Goal: Navigation & Orientation: Go to known website

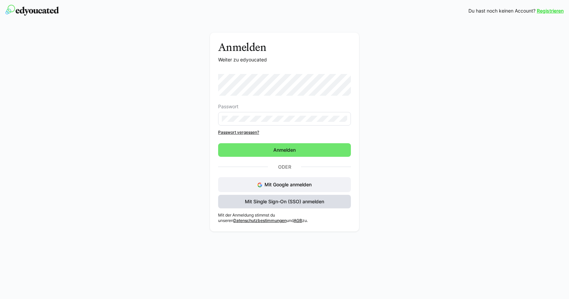
click at [303, 202] on span "Mit Single Sign-On (SSO) anmelden" at bounding box center [284, 201] width 81 height 7
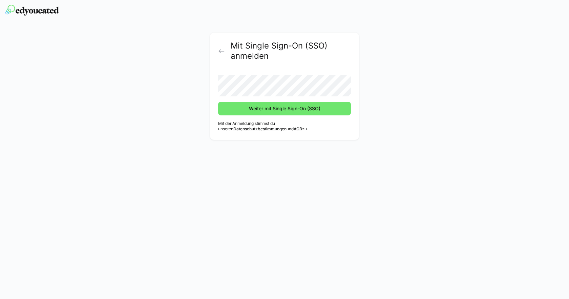
click at [218, 102] on button "Weiter mit Single Sign-On (SSO)" at bounding box center [284, 109] width 133 height 14
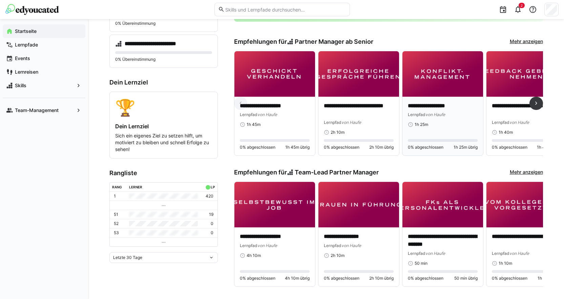
scroll to position [169, 0]
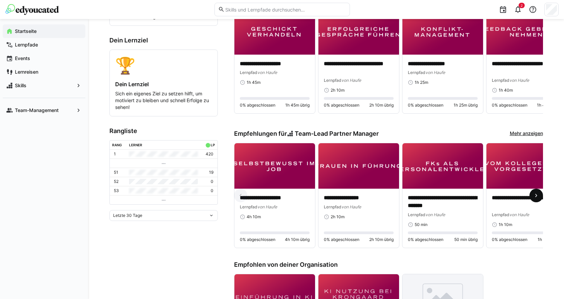
click at [533, 198] on eds-icon at bounding box center [536, 195] width 7 height 7
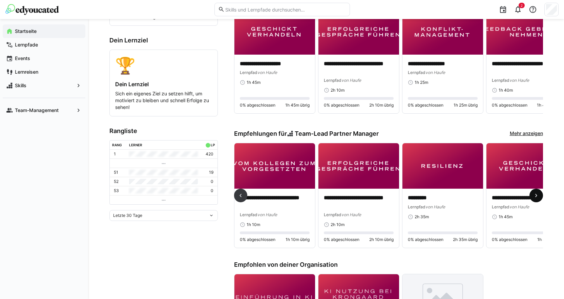
click at [533, 198] on eds-icon at bounding box center [536, 195] width 7 height 7
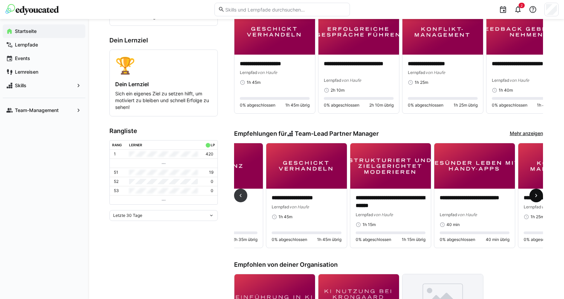
scroll to position [0, 504]
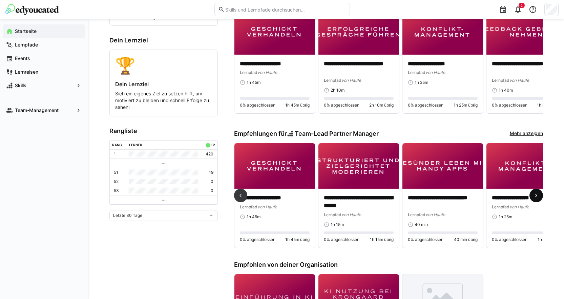
click at [533, 198] on eds-icon at bounding box center [536, 195] width 7 height 7
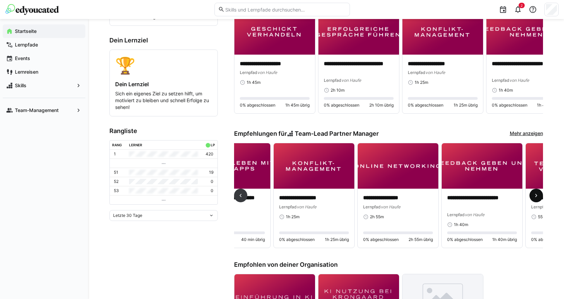
scroll to position [0, 757]
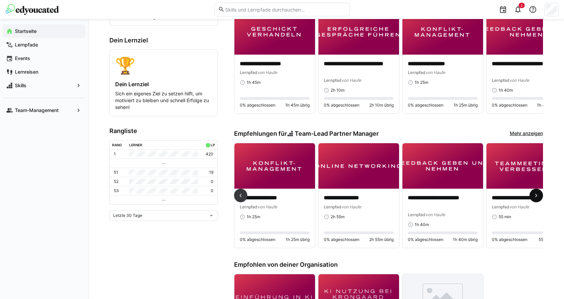
click at [533, 198] on eds-icon at bounding box center [536, 195] width 7 height 7
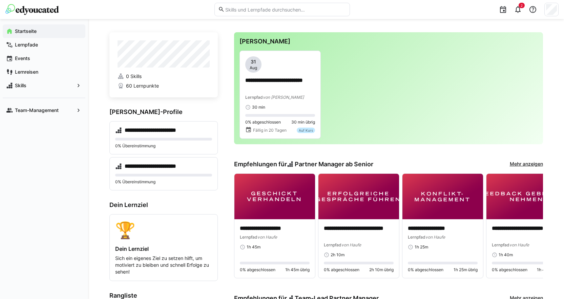
scroll to position [0, 0]
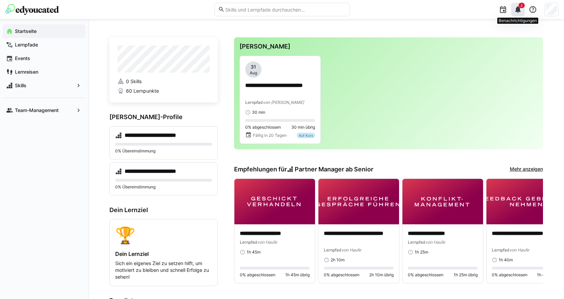
click at [514, 7] on div "2" at bounding box center [519, 10] width 14 height 14
